Goal: Transaction & Acquisition: Book appointment/travel/reservation

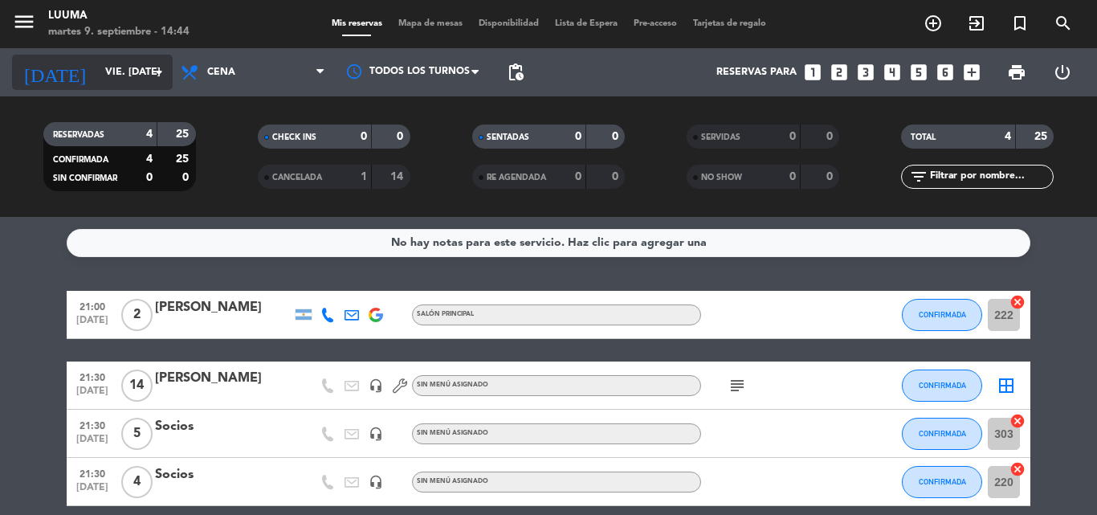
click at [150, 64] on icon "arrow_drop_down" at bounding box center [158, 72] width 19 height 19
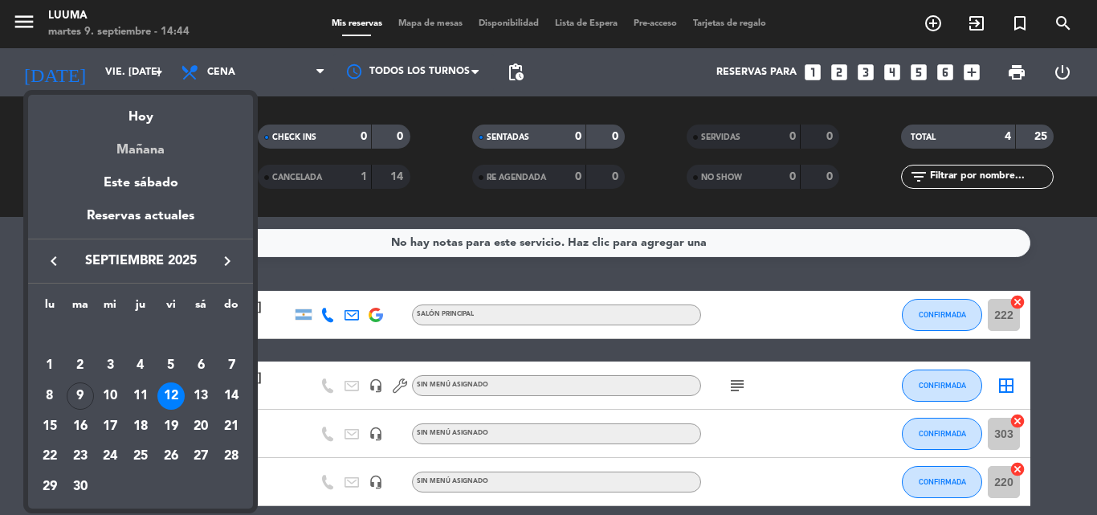
click at [161, 157] on div "Mañana" at bounding box center [140, 144] width 225 height 33
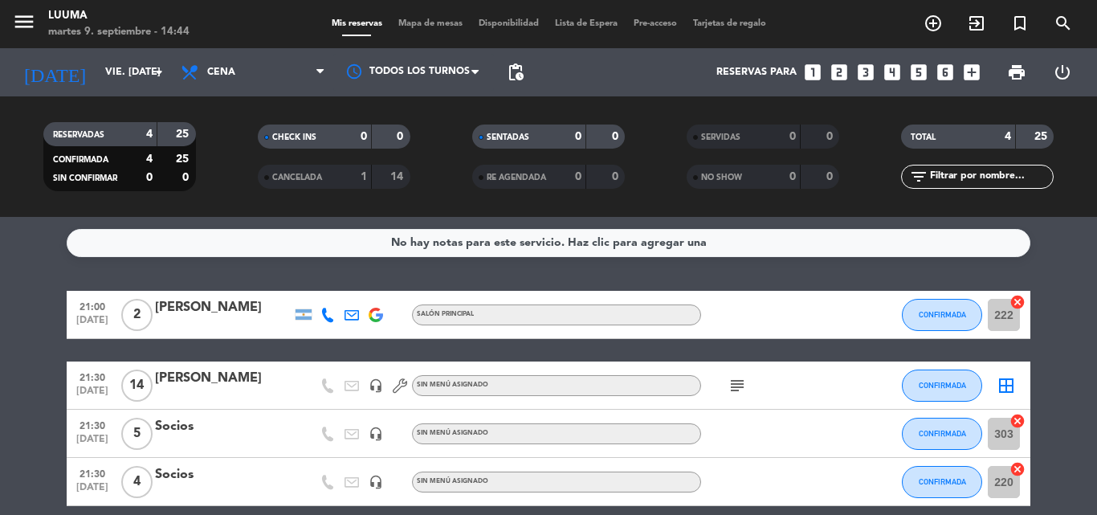
type input "mié. [DATE]"
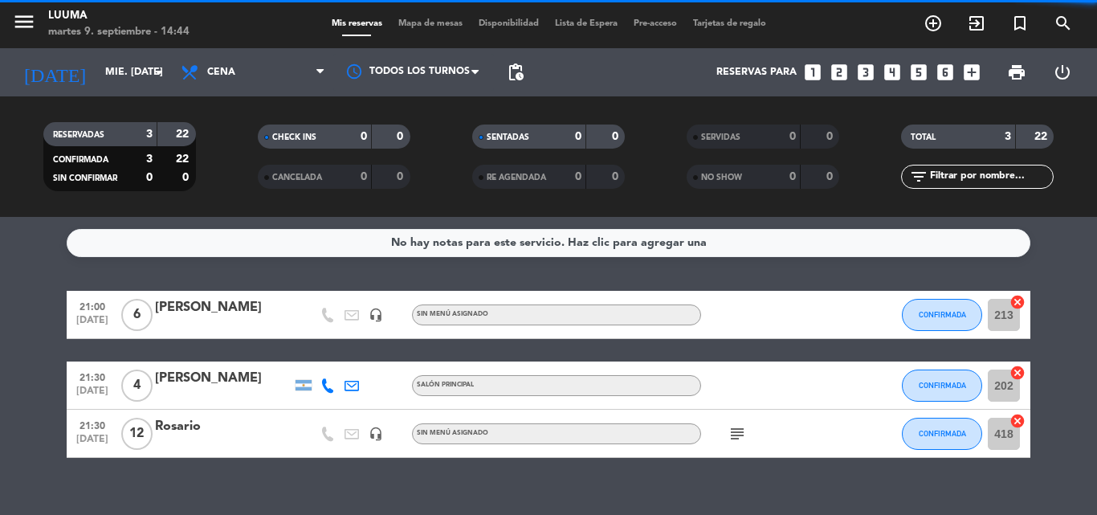
click at [283, 62] on span "Cena" at bounding box center [253, 72] width 161 height 35
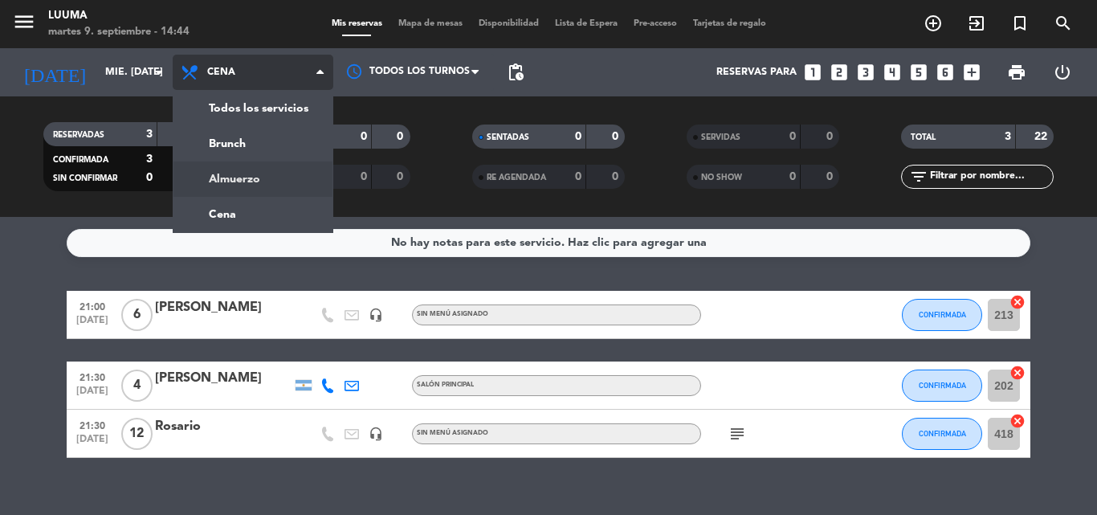
click at [255, 174] on div "menu Luuma martes 9. septiembre - 14:44 Mis reservas Mapa de mesas Disponibilid…" at bounding box center [548, 108] width 1097 height 217
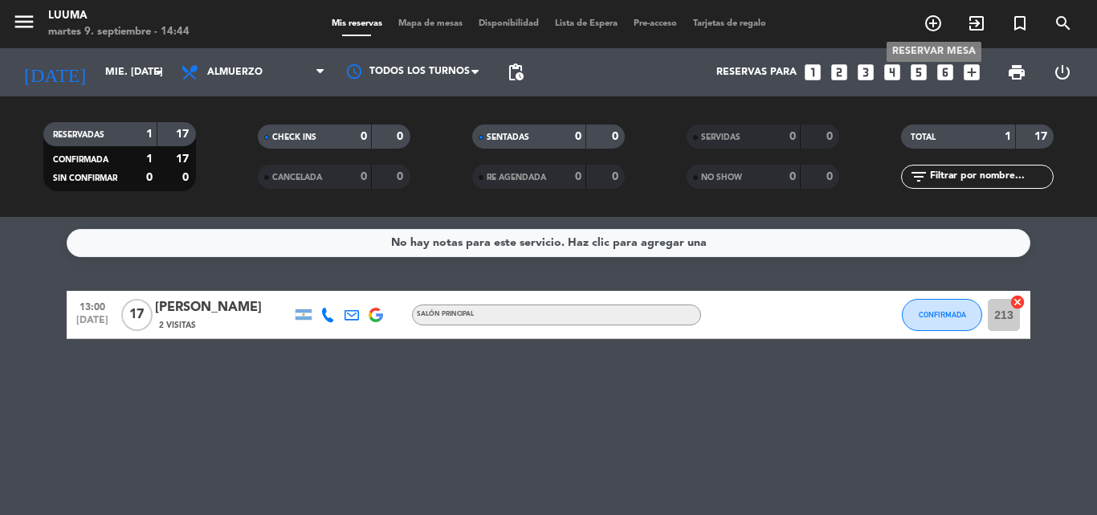
click at [933, 17] on icon "add_circle_outline" at bounding box center [933, 23] width 19 height 19
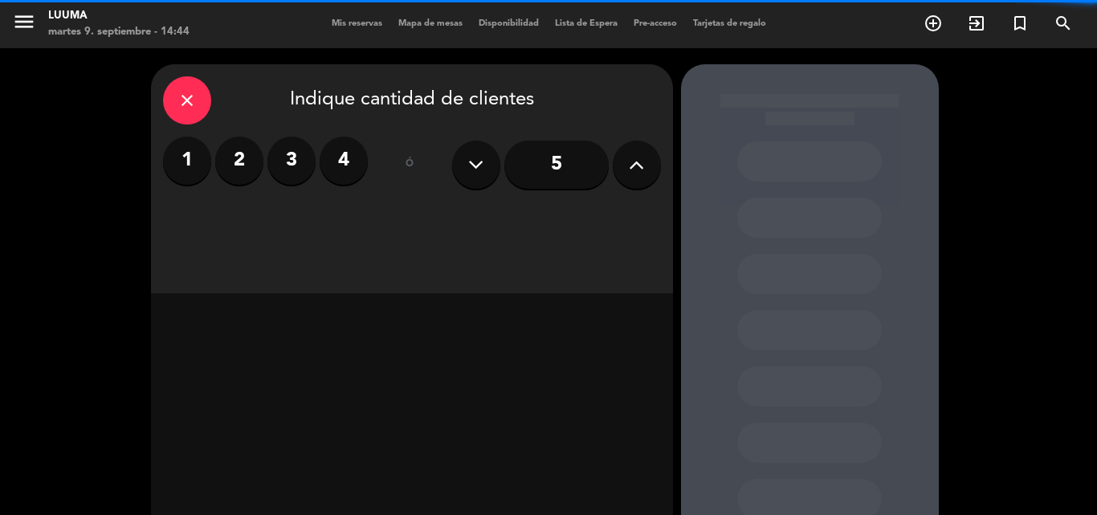
click at [630, 163] on icon at bounding box center [636, 165] width 15 height 24
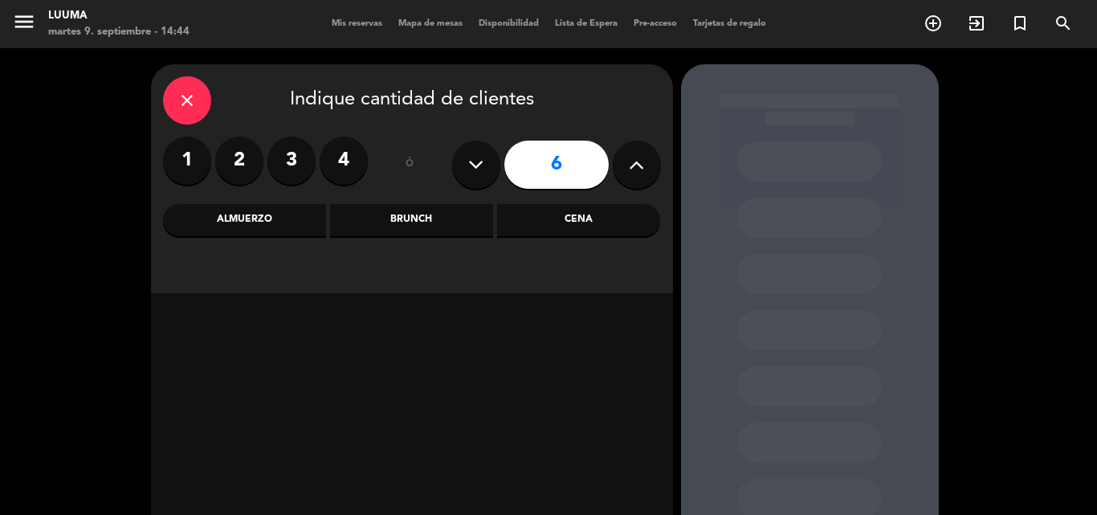
click at [630, 163] on icon at bounding box center [636, 165] width 15 height 24
click at [630, 162] on icon at bounding box center [636, 165] width 15 height 24
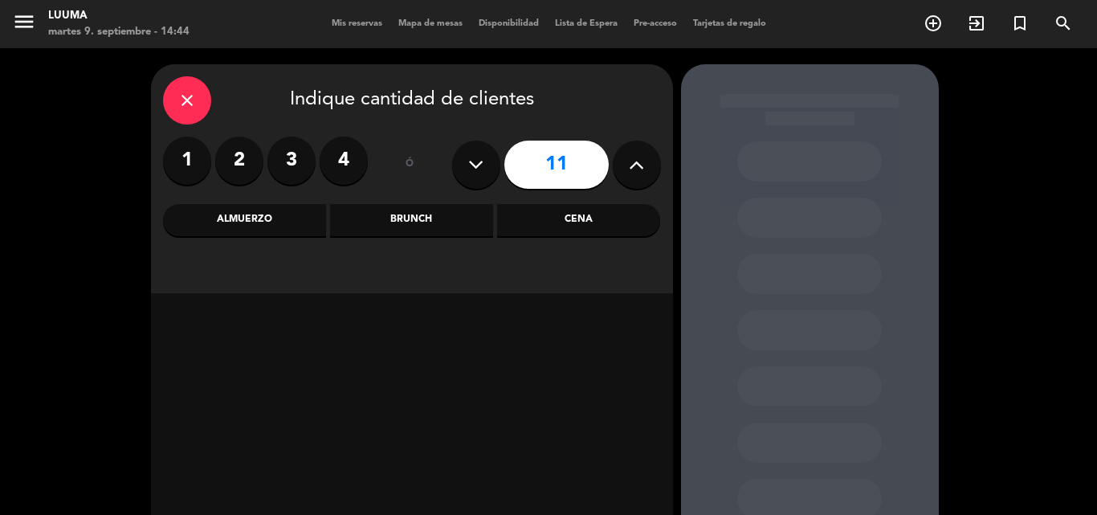
click at [630, 162] on icon at bounding box center [636, 165] width 15 height 24
click at [648, 159] on button at bounding box center [637, 165] width 48 height 48
click at [625, 159] on button at bounding box center [637, 165] width 48 height 48
click at [618, 157] on button at bounding box center [637, 165] width 48 height 48
type input "15"
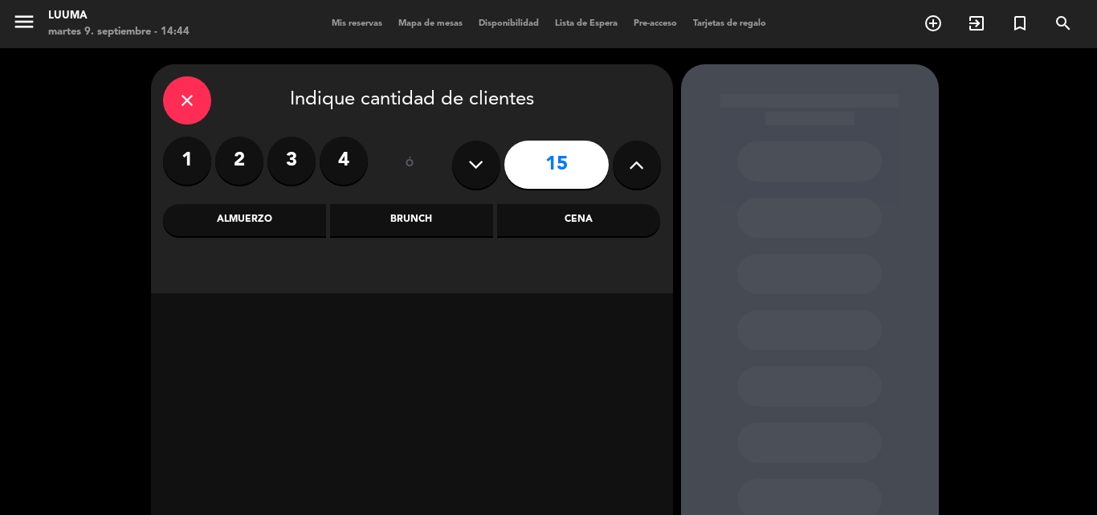
click at [269, 211] on div "Almuerzo" at bounding box center [244, 220] width 163 height 32
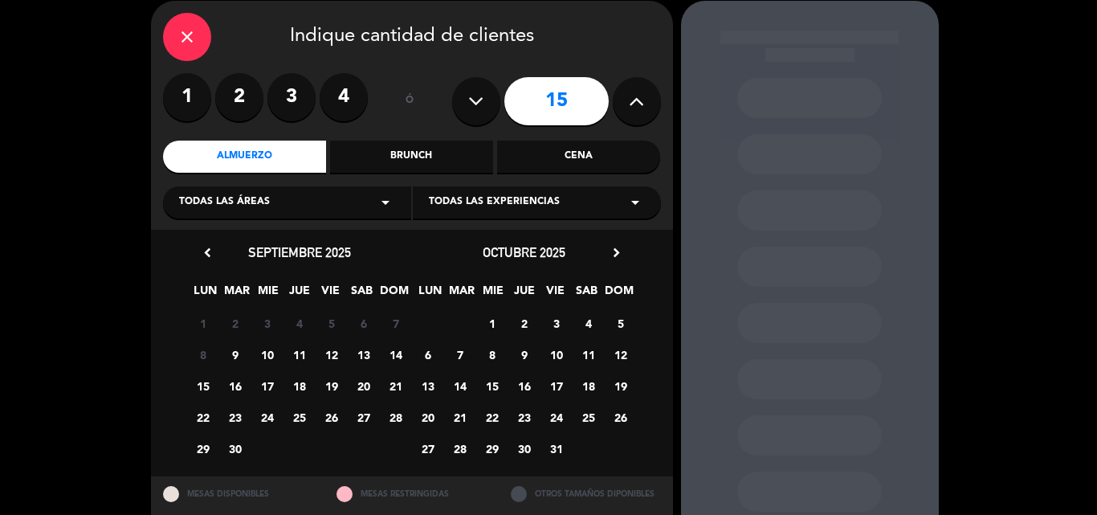
scroll to position [109, 0]
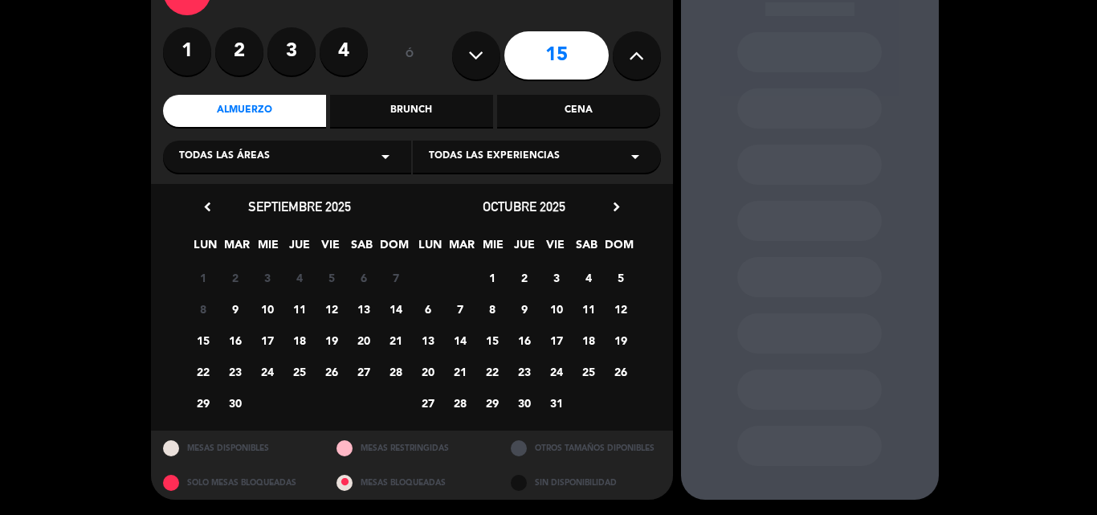
click at [267, 305] on span "10" at bounding box center [267, 309] width 27 height 27
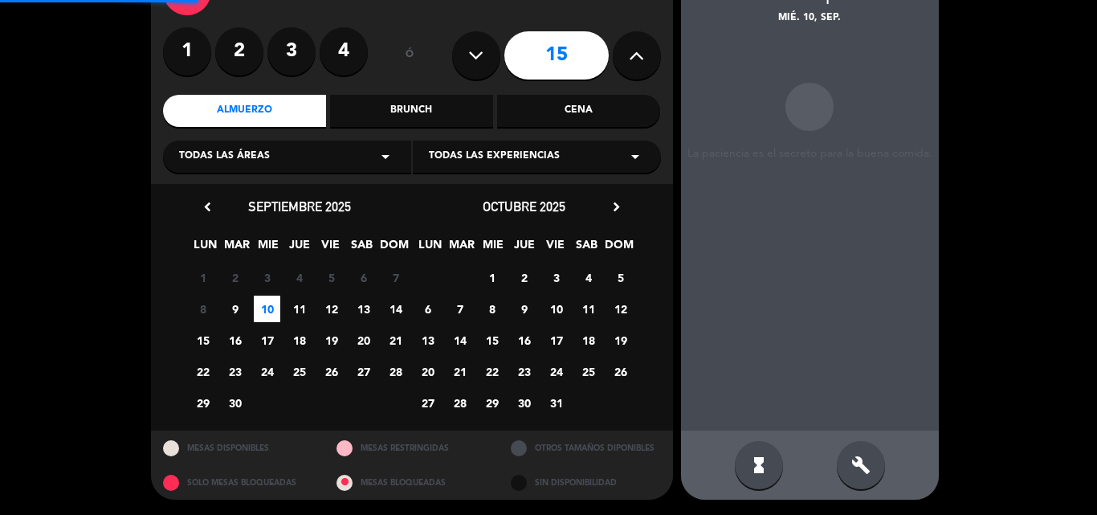
scroll to position [64, 0]
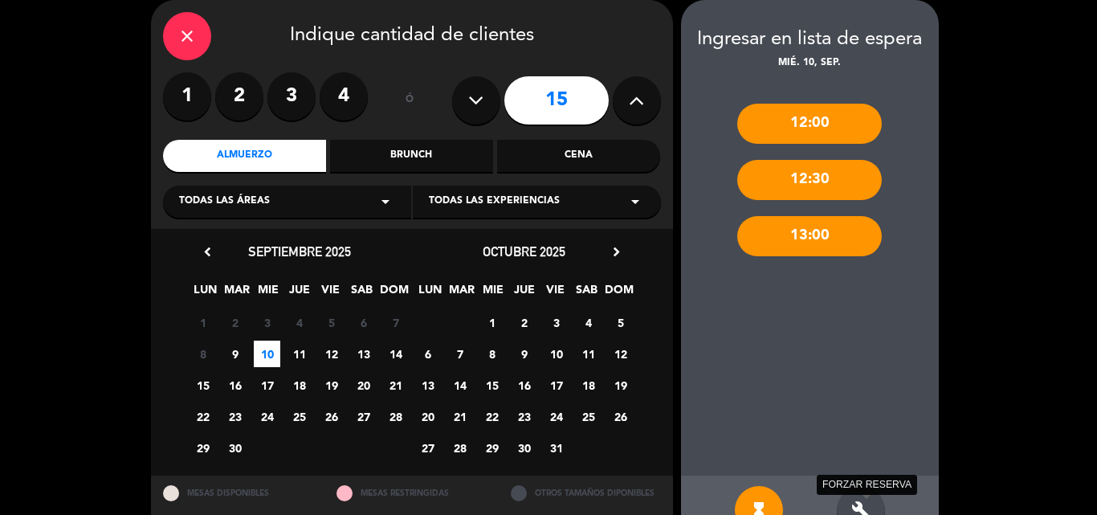
click at [855, 503] on icon "build" at bounding box center [860, 509] width 19 height 19
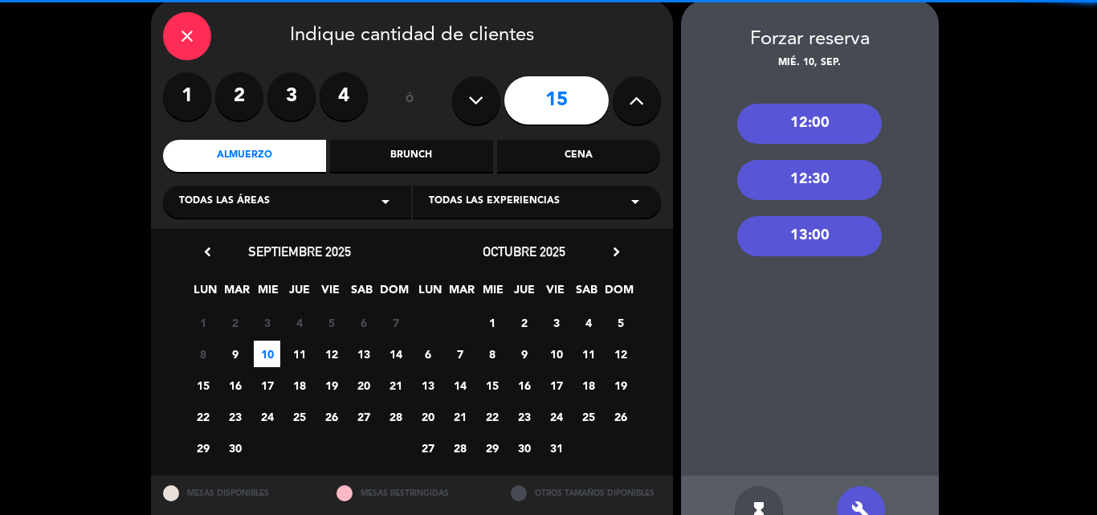
drag, startPoint x: 809, startPoint y: 230, endPoint x: 770, endPoint y: 259, distance: 49.3
click at [808, 230] on div "13:00" at bounding box center [809, 236] width 145 height 40
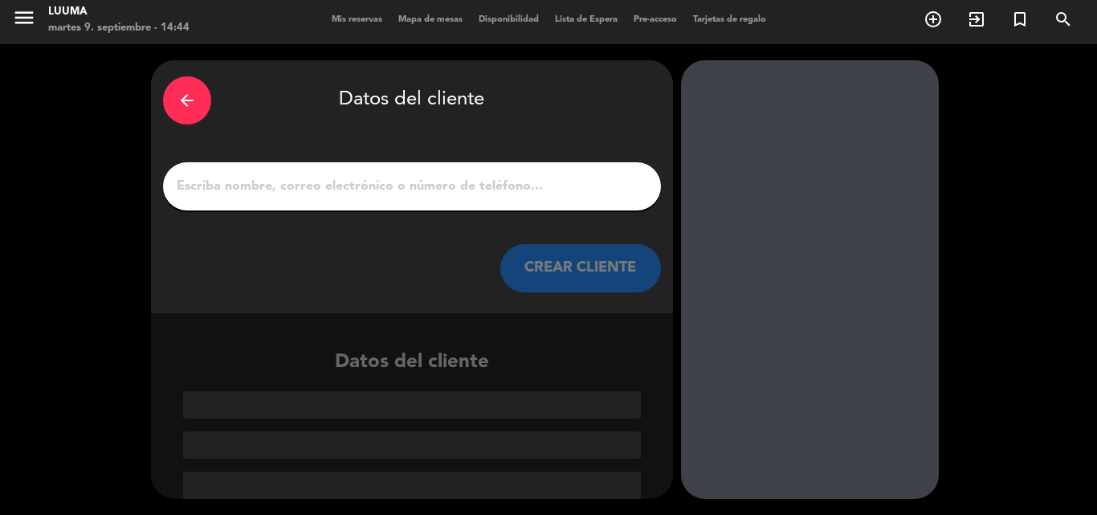
click at [398, 195] on input "1" at bounding box center [412, 186] width 474 height 22
click at [298, 182] on input "1" at bounding box center [412, 186] width 474 height 22
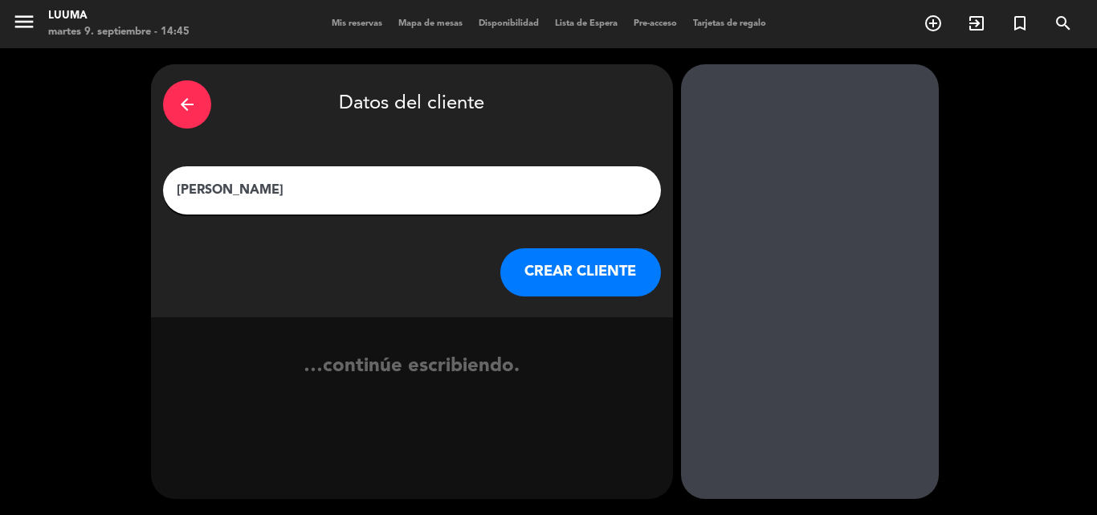
type input "[PERSON_NAME]"
click at [590, 268] on button "CREAR CLIENTE" at bounding box center [580, 272] width 161 height 48
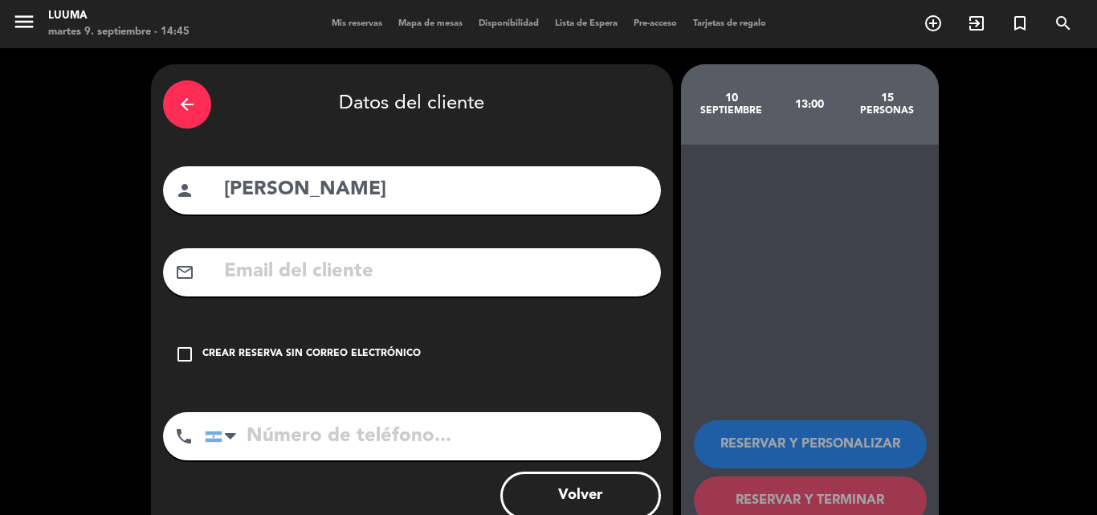
click at [250, 353] on div "Crear reserva sin correo electrónico" at bounding box center [311, 354] width 218 height 16
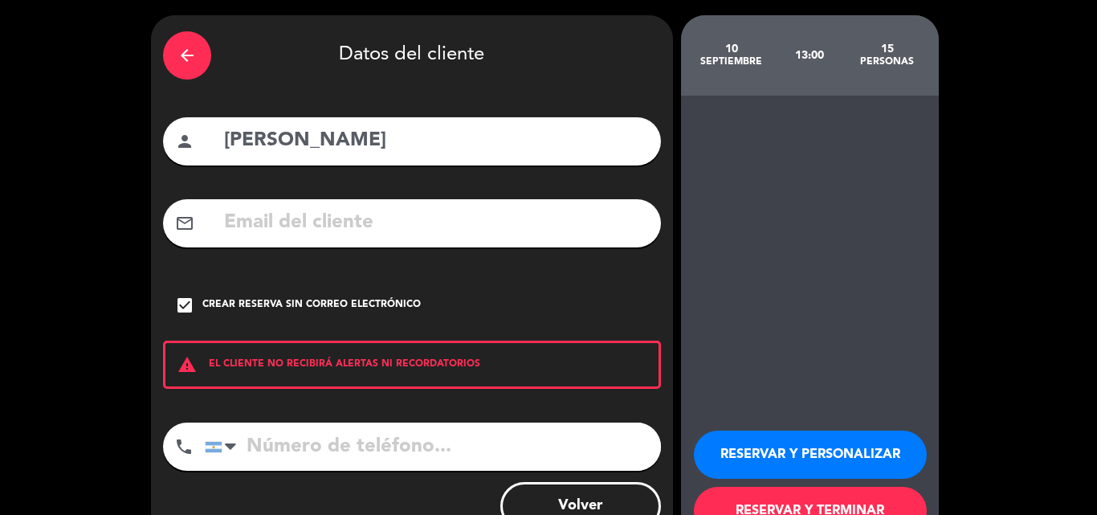
scroll to position [104, 0]
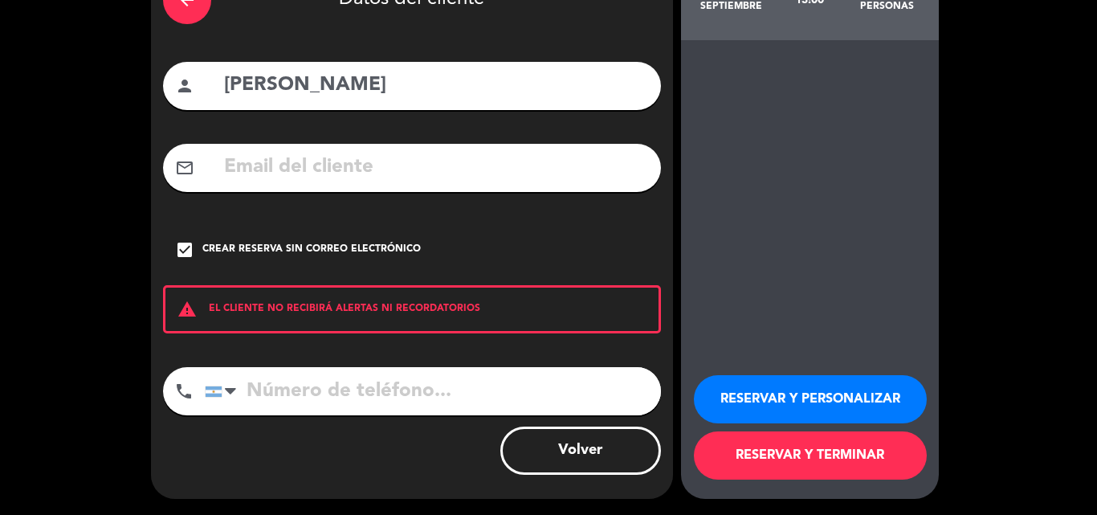
click at [778, 453] on button "RESERVAR Y TERMINAR" at bounding box center [810, 455] width 233 height 48
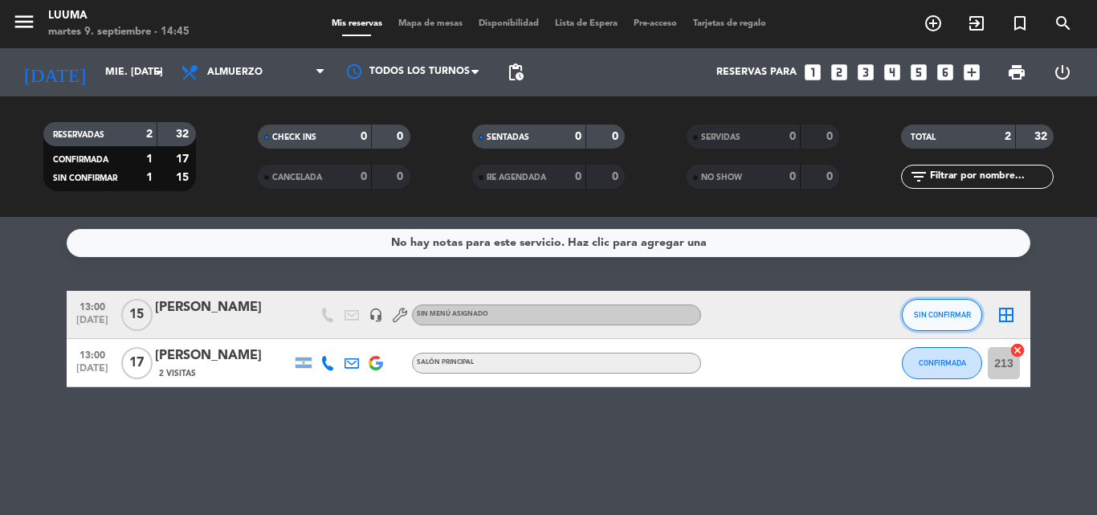
click at [943, 311] on span "SIN CONFIRMAR" at bounding box center [942, 314] width 57 height 9
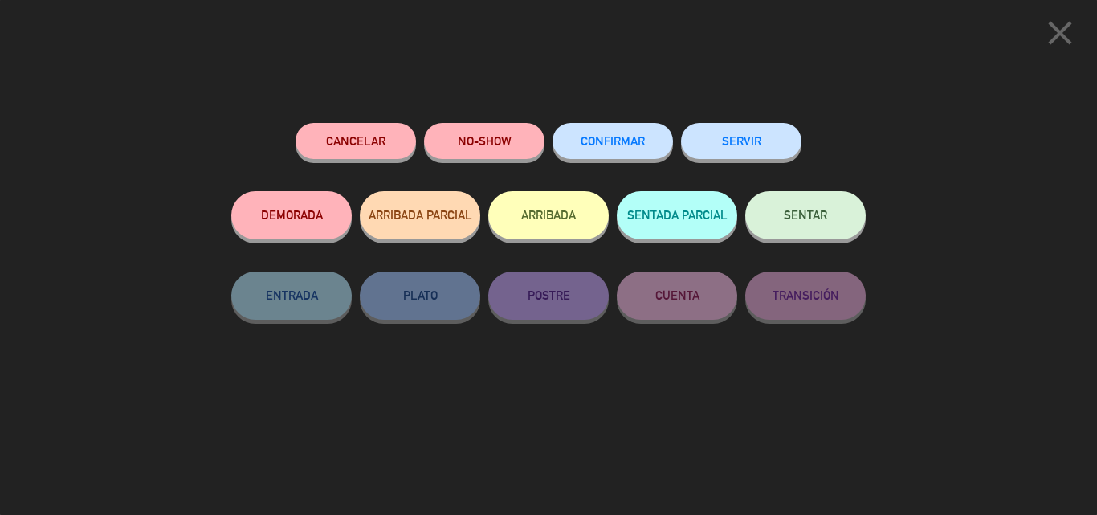
click at [627, 145] on span "CONFIRMAR" at bounding box center [613, 141] width 64 height 14
